Goal: Task Accomplishment & Management: Use online tool/utility

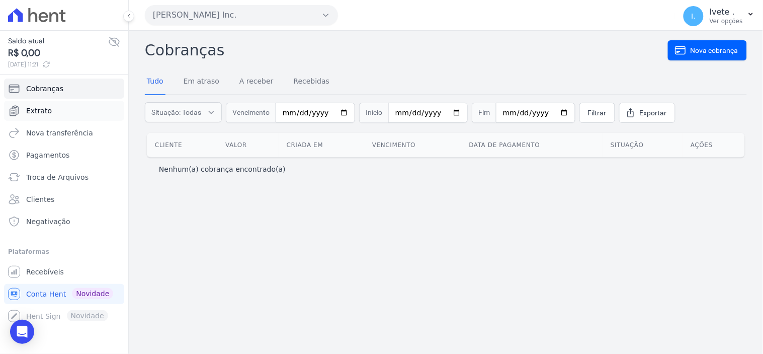
click at [32, 111] on span "Extrato" at bounding box center [39, 111] width 26 height 10
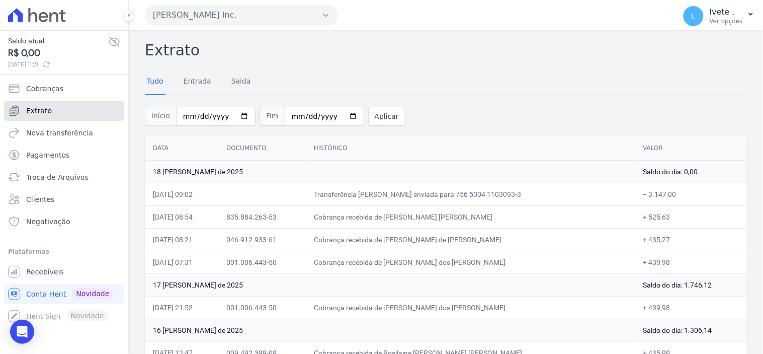
click at [62, 111] on link "Extrato" at bounding box center [64, 111] width 120 height 20
click at [70, 108] on link "Extrato" at bounding box center [64, 111] width 120 height 20
click at [42, 273] on span "Recebíveis" at bounding box center [45, 272] width 38 height 10
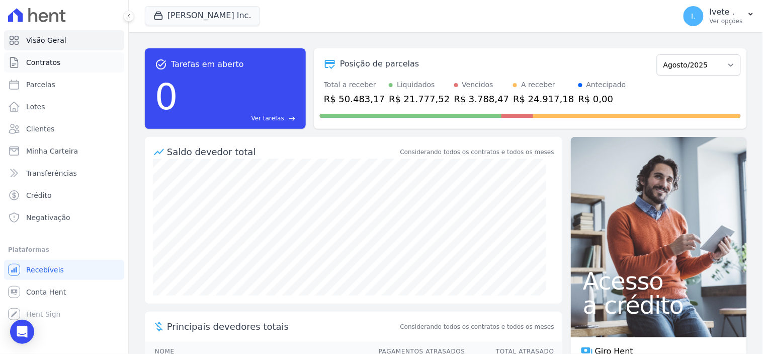
click at [51, 61] on span "Contratos" at bounding box center [43, 62] width 34 height 10
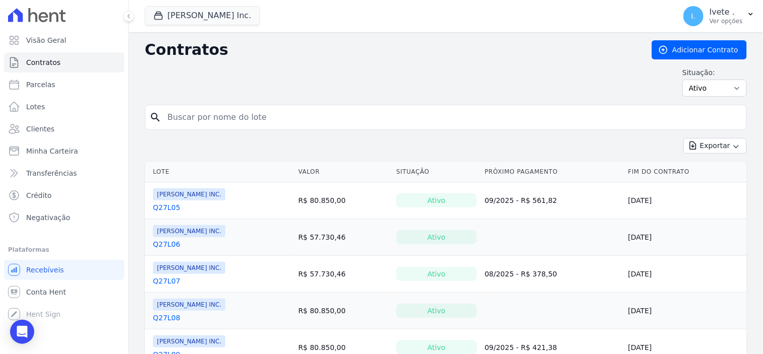
click at [206, 118] on input "search" at bounding box center [452, 117] width 581 height 20
type input "q32l09"
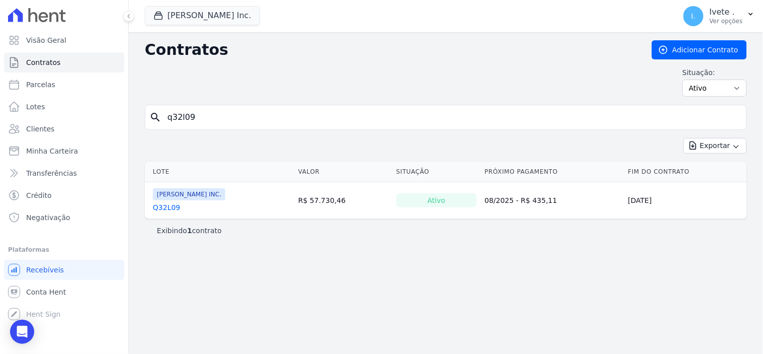
click at [169, 206] on link "Q32L09" at bounding box center [166, 207] width 27 height 10
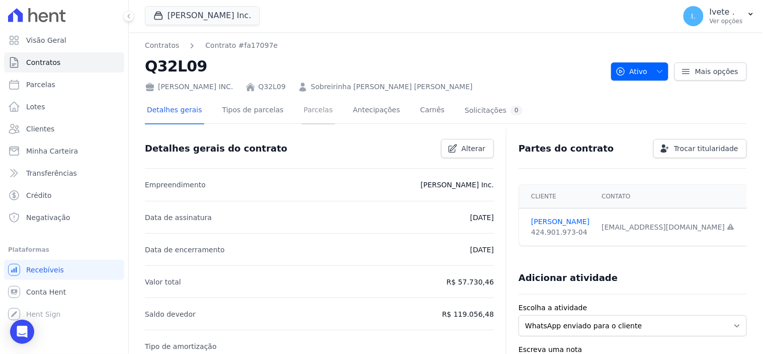
click at [306, 111] on link "Parcelas" at bounding box center [318, 111] width 33 height 27
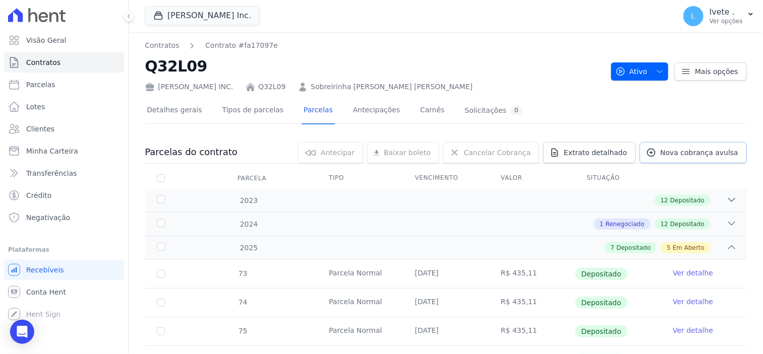
click at [700, 149] on span "Nova cobrança avulsa" at bounding box center [700, 152] width 78 height 10
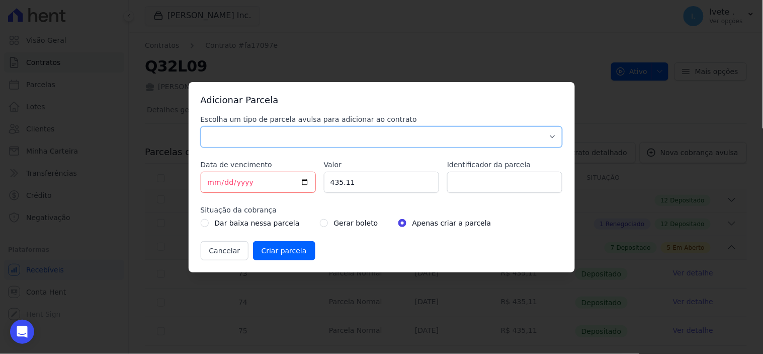
click at [553, 136] on select "Parcela Normal Sinal Caução Intercalada Chaves Pré Chaves Pós Chaves Taxas Quit…" at bounding box center [382, 136] width 362 height 21
select select "taxes"
click at [201, 126] on select "Parcela Normal Sinal Caução Intercalada Chaves Pré Chaves Pós Chaves Taxas Quit…" at bounding box center [382, 136] width 362 height 21
click at [305, 180] on input "[DATE]" at bounding box center [258, 182] width 115 height 21
type input "[DATE]"
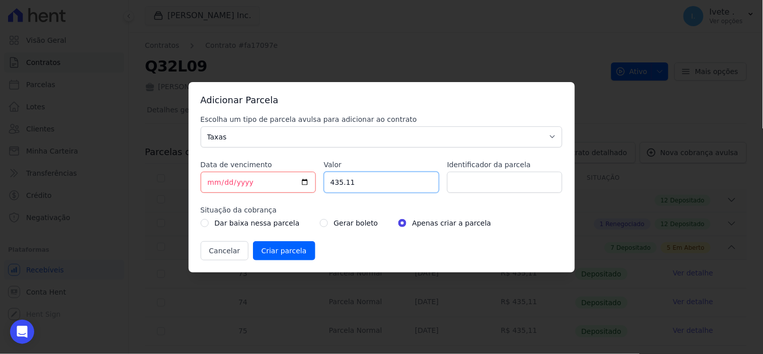
click at [360, 181] on input "435.11" at bounding box center [381, 182] width 115 height 21
type input "4"
type input "7188.00"
click at [499, 178] on input "Identificador da parcela" at bounding box center [504, 182] width 115 height 21
type input "1"
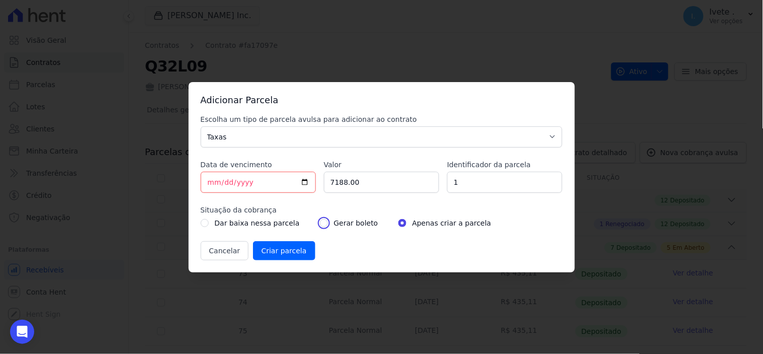
click at [320, 222] on input "radio" at bounding box center [324, 223] width 8 height 8
radio input "true"
click at [285, 248] on input "Criar parcela" at bounding box center [284, 250] width 62 height 19
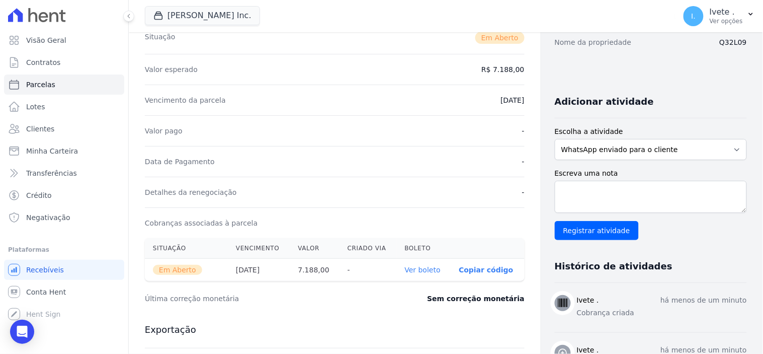
scroll to position [168, 0]
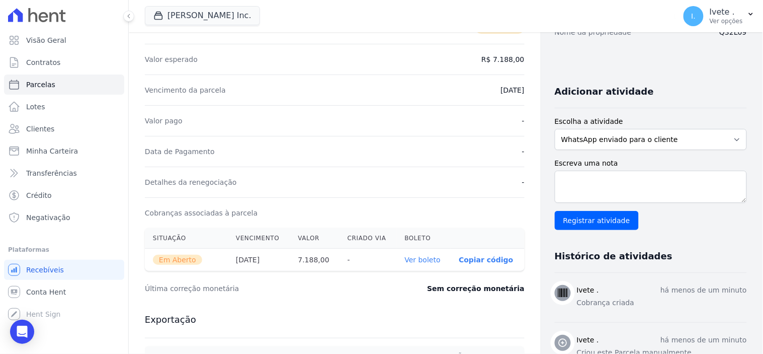
click at [405, 258] on link "Ver boleto" at bounding box center [423, 260] width 36 height 8
